Goal: Information Seeking & Learning: Find specific fact

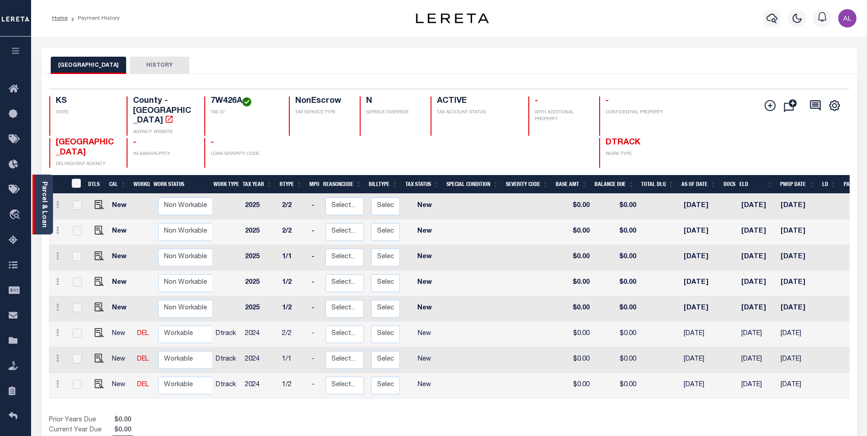
click at [42, 210] on link "Parcel & Loan" at bounding box center [44, 204] width 6 height 46
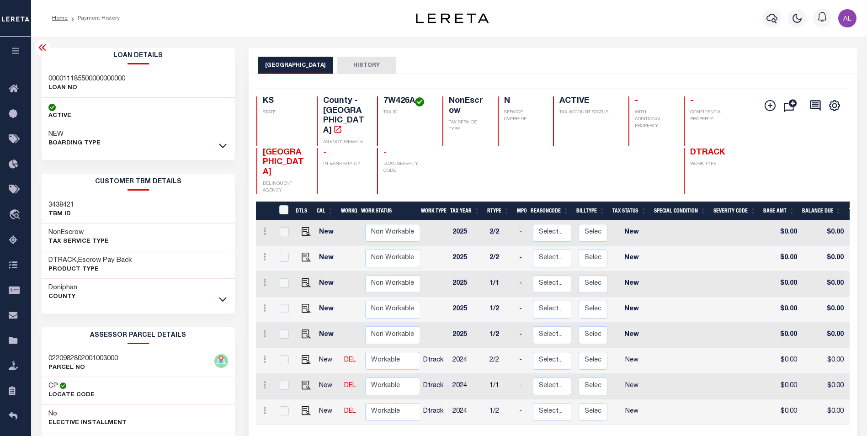
click at [116, 79] on h3 "000011185500000000000" at bounding box center [86, 78] width 77 height 9
copy div "000011185500000000000"
click at [85, 78] on h3 "000011185500000000000" at bounding box center [86, 78] width 77 height 9
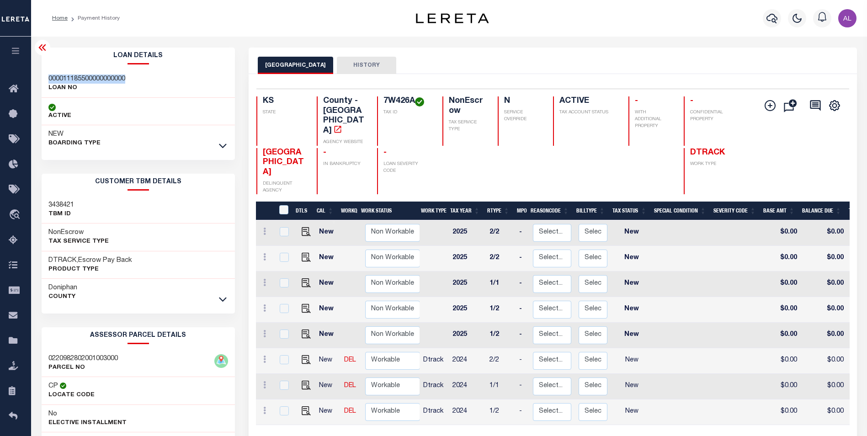
click at [85, 78] on h3 "000011185500000000000" at bounding box center [86, 78] width 77 height 9
click at [16, 213] on icon "travel_explore" at bounding box center [16, 215] width 15 height 12
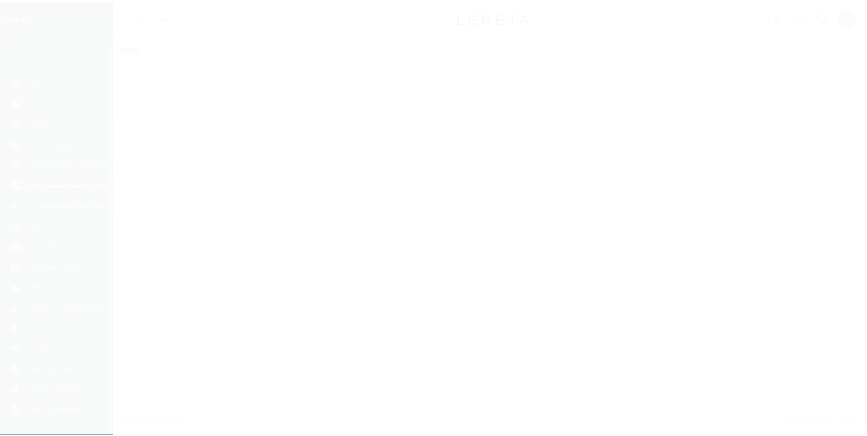
scroll to position [9, 0]
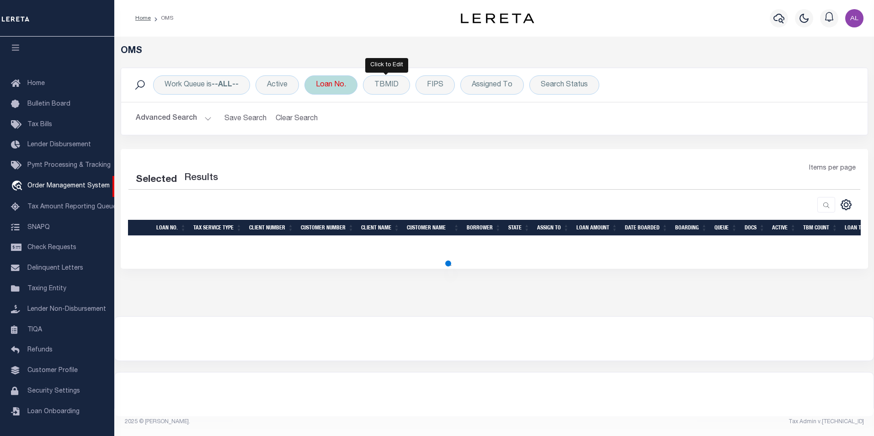
click at [336, 88] on div "Loan No." at bounding box center [330, 84] width 53 height 19
select select "200"
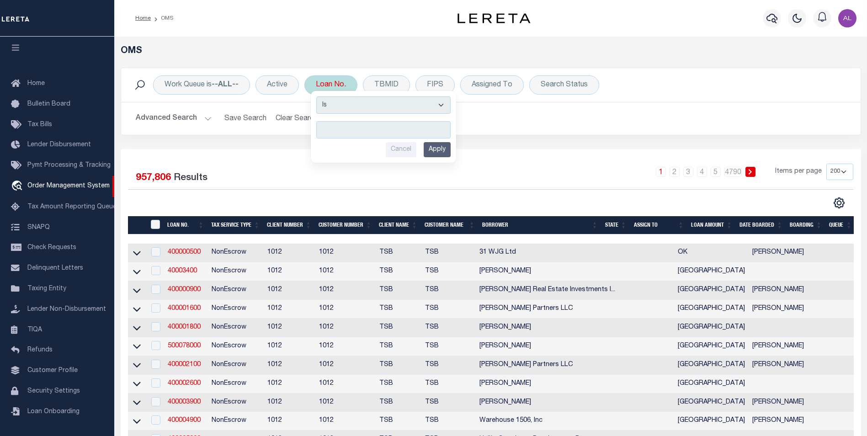
type input "000011185500000000000"
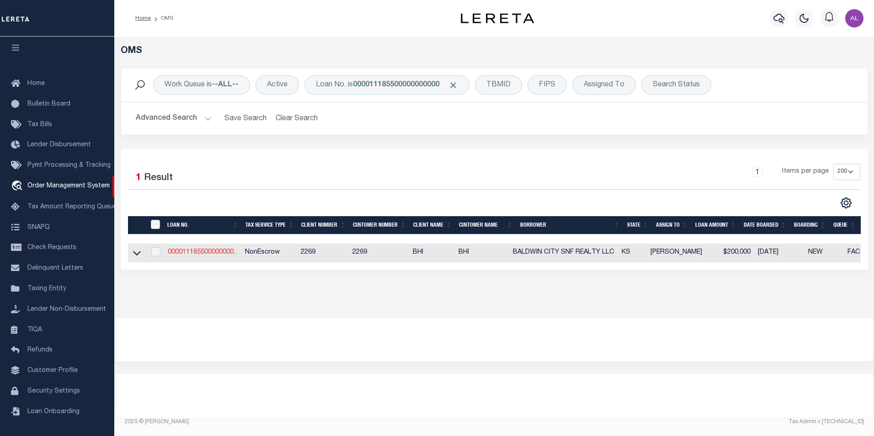
click at [206, 255] on link "000011185500000000..." at bounding box center [203, 252] width 70 height 6
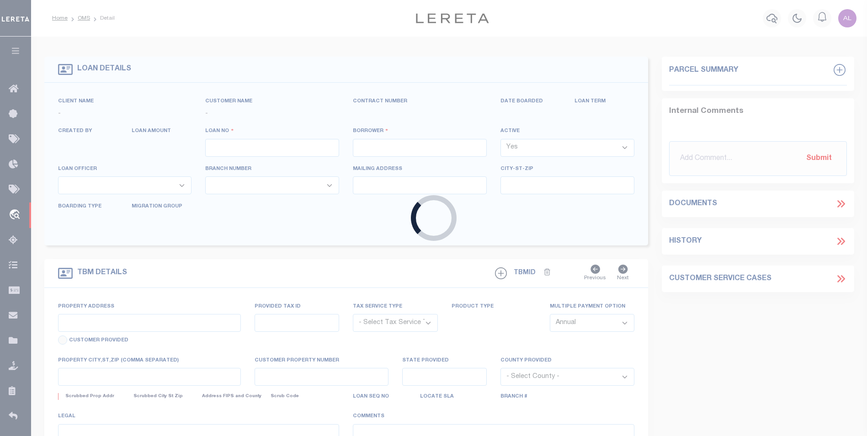
type input "000011185500000000000"
type input "BALDWIN CITY SNF REALTY LLC"
select select
type input "BALDWIN CITY SNF REALTY LLC [STREET_ADDRESS][PERSON_NAME]"
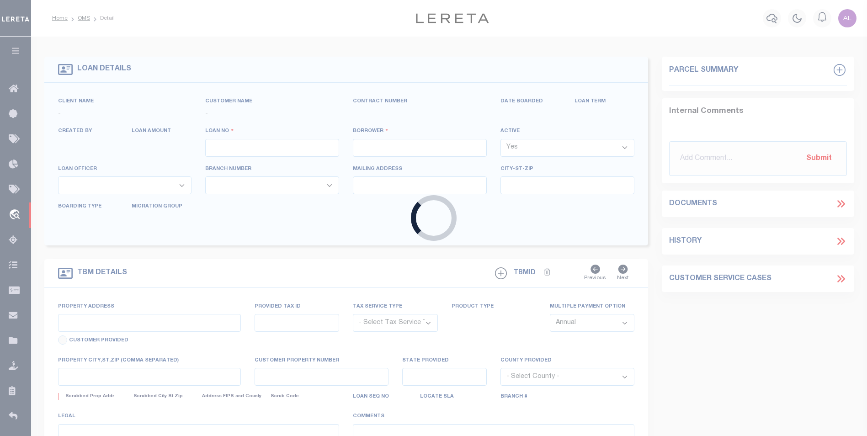
type input "[GEOGRAPHIC_DATA]"
select select
select select "NonEscrow"
type input "[STREET_ADDRESS]"
type input "[PERSON_NAME] KS 66032"
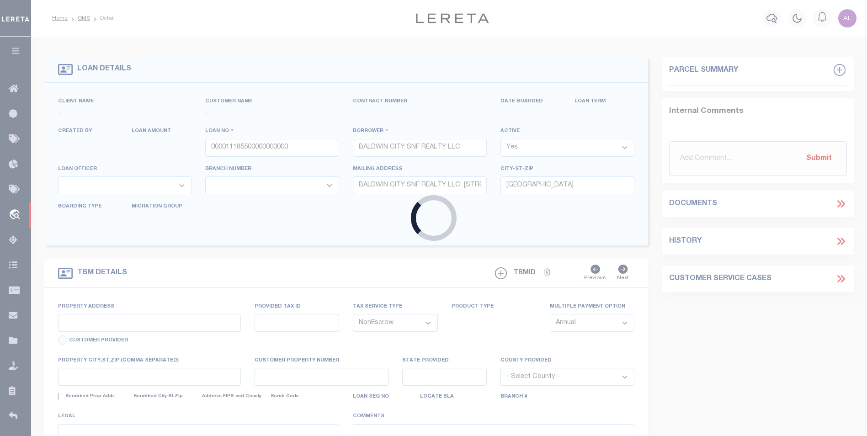
type input "REAL ESTATE IMPROVED"
type input "KS"
select select
select select "40974"
select select "14747"
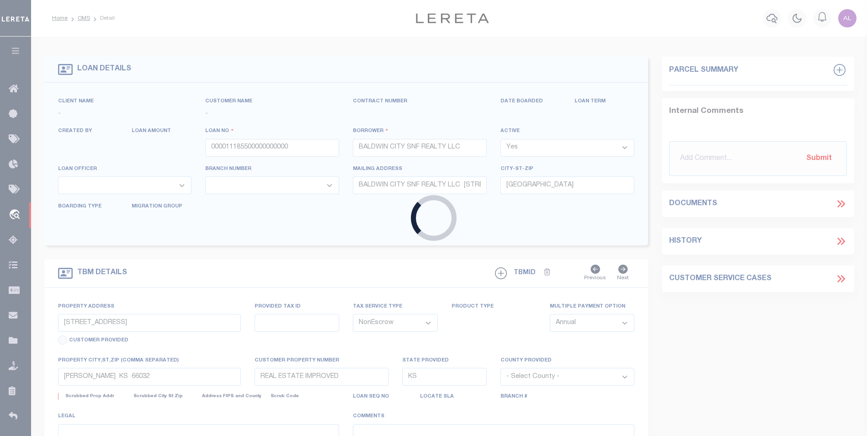
select select "2"
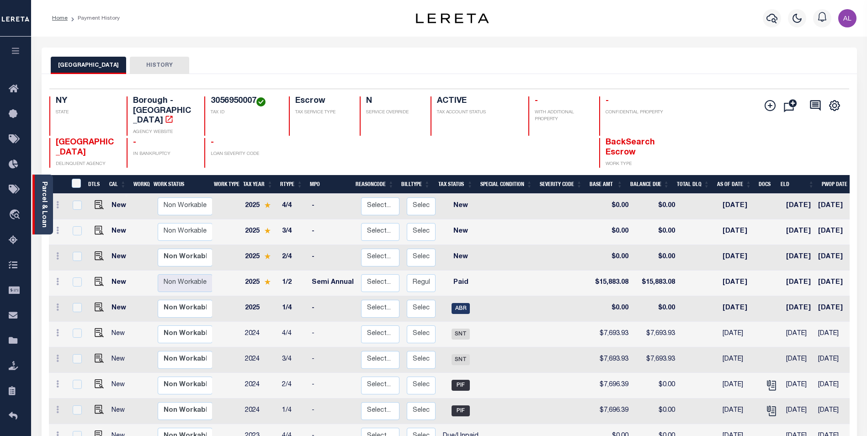
click at [37, 191] on div "Parcel & Loan" at bounding box center [42, 205] width 21 height 60
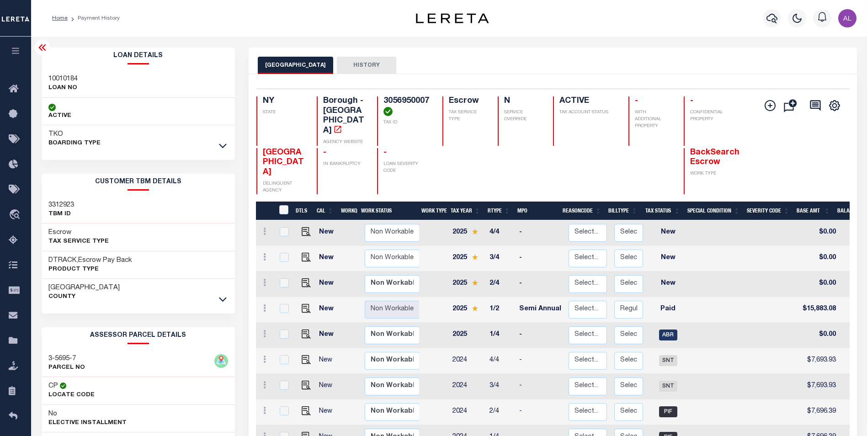
click at [59, 79] on h3 "10010184" at bounding box center [62, 78] width 29 height 9
copy h3 "10010184"
click at [40, 47] on icon at bounding box center [41, 47] width 7 height 6
